Goal: Task Accomplishment & Management: Manage account settings

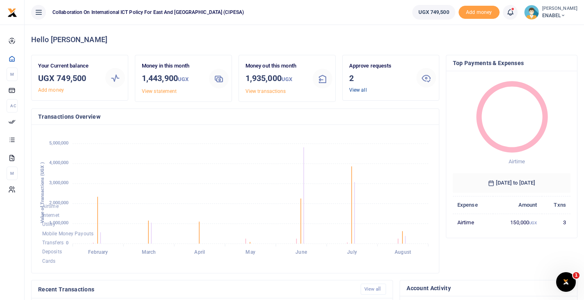
click at [355, 91] on link "View all" at bounding box center [358, 90] width 18 height 6
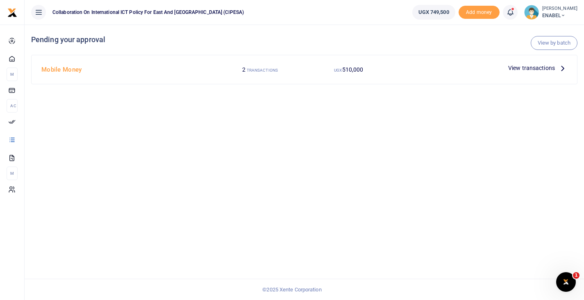
click at [526, 69] on span "View transactions" at bounding box center [531, 68] width 47 height 9
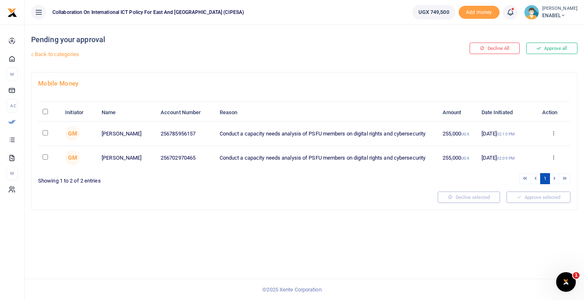
click at [46, 114] on input "\a \a : activate to sort column descending" at bounding box center [45, 111] width 5 height 5
checkbox input "true"
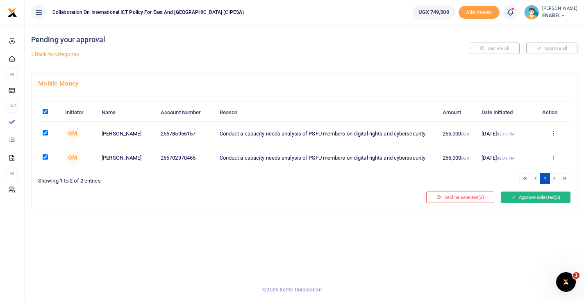
click at [526, 200] on button "Approve selected (2)" at bounding box center [536, 197] width 70 height 11
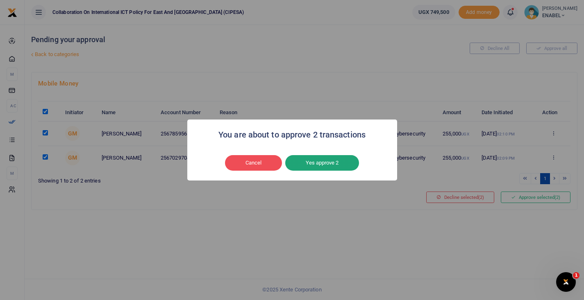
click at [330, 163] on button "Yes approve 2" at bounding box center [322, 163] width 74 height 16
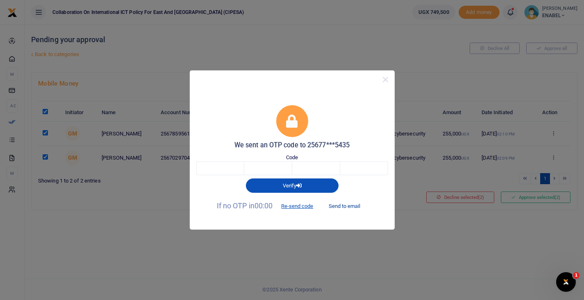
click at [351, 206] on button "Send to email" at bounding box center [345, 207] width 46 height 14
click at [219, 167] on input "text" at bounding box center [220, 169] width 48 height 14
type input "6"
type input "1"
type input "7"
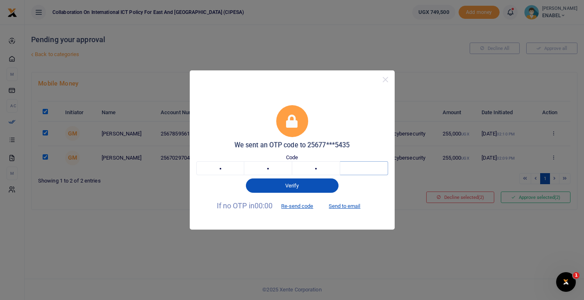
type input "9"
